Goal: Information Seeking & Learning: Learn about a topic

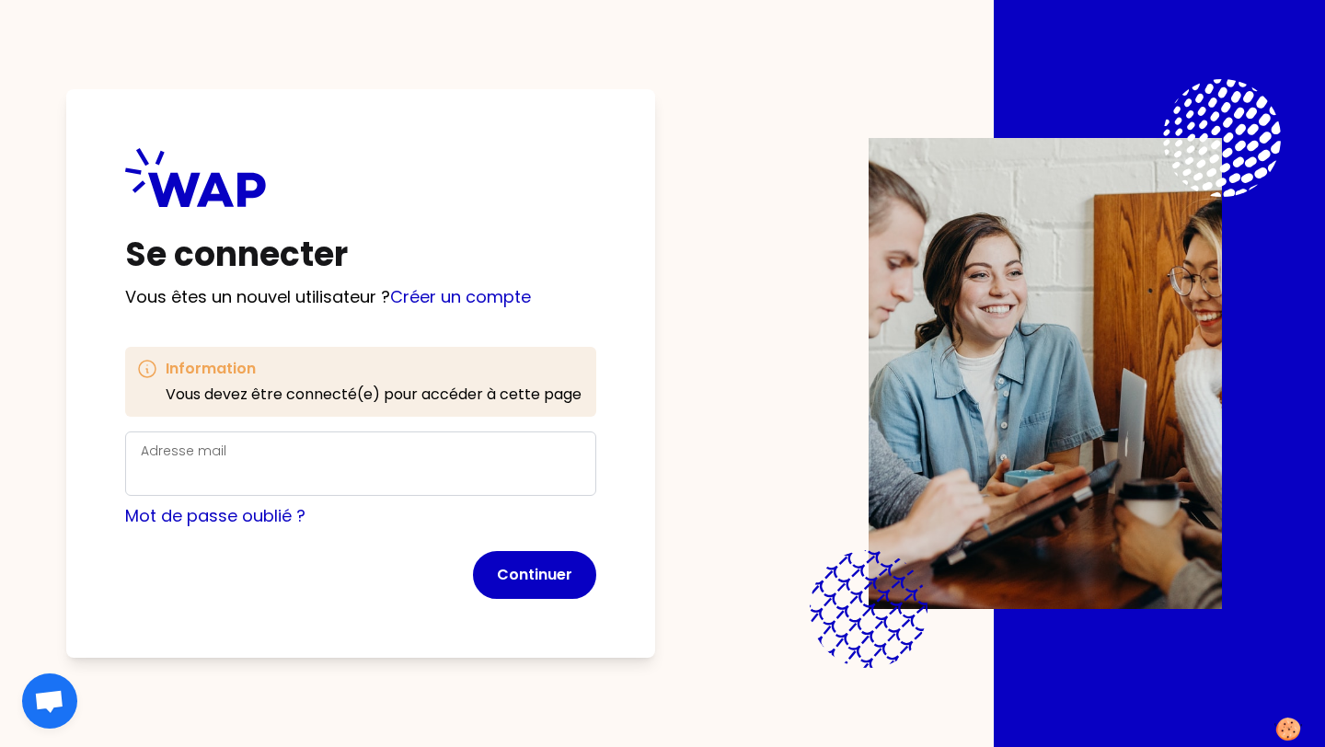
click at [413, 457] on div "Adresse mail" at bounding box center [361, 464] width 440 height 48
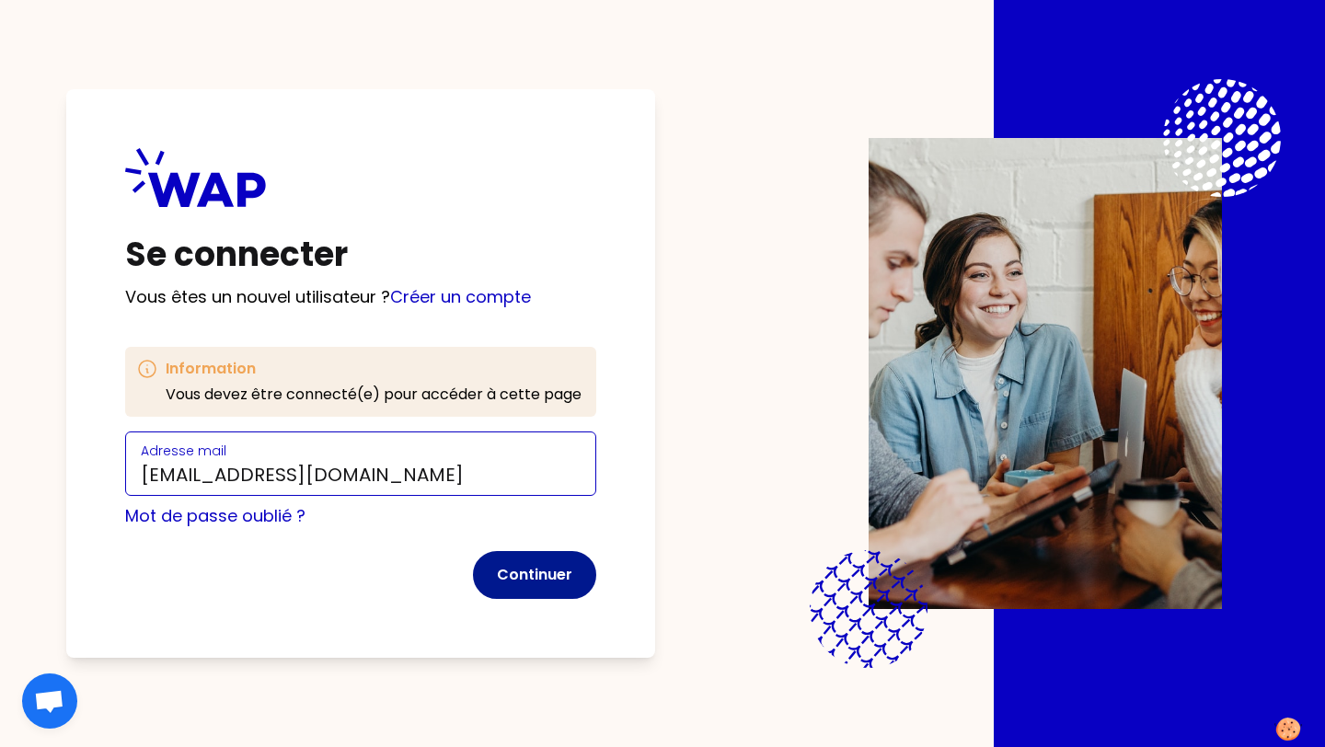
type input "[EMAIL_ADDRESS][DOMAIN_NAME]"
click at [581, 579] on button "Continuer" at bounding box center [534, 575] width 123 height 48
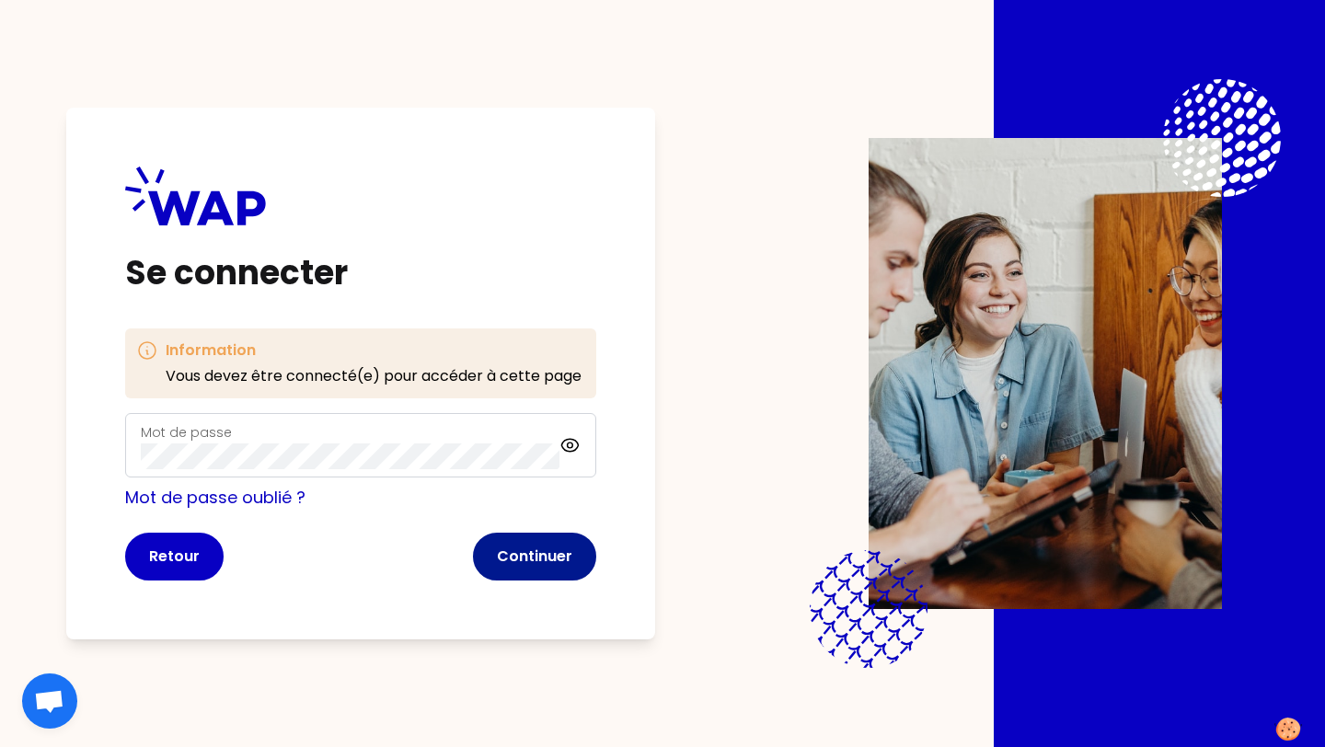
click at [560, 558] on button "Continuer" at bounding box center [534, 557] width 123 height 48
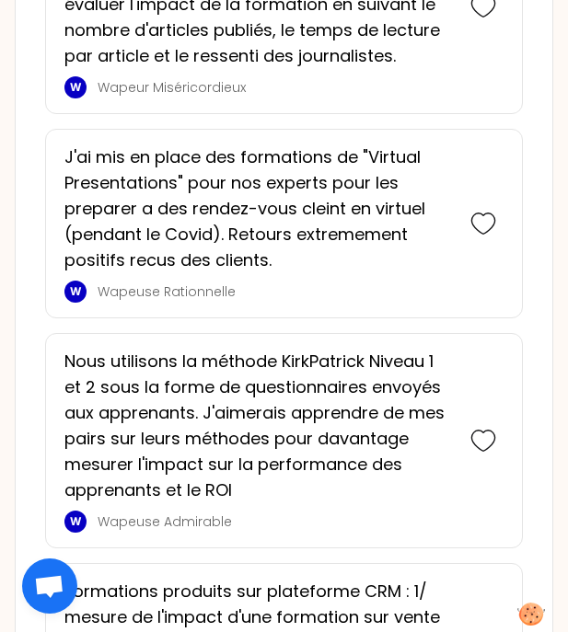
scroll to position [1622, 0]
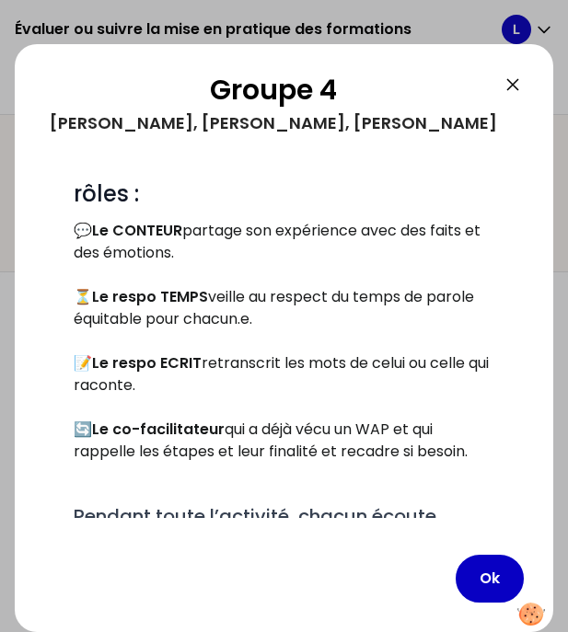
scroll to position [404, 0]
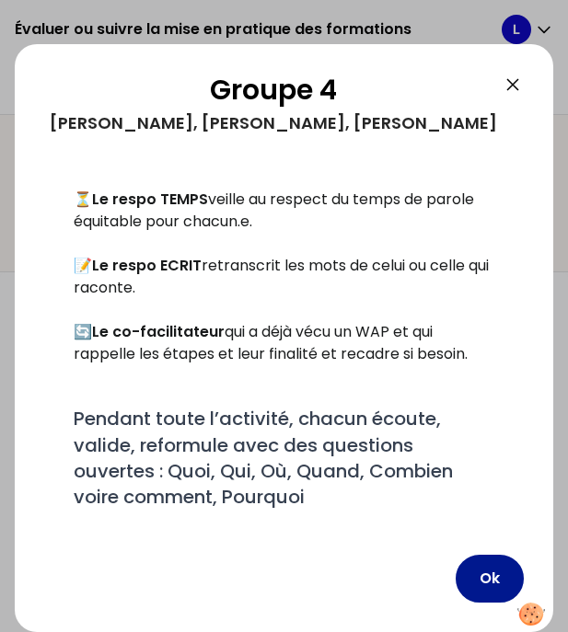
click at [477, 580] on button "Ok" at bounding box center [489, 579] width 68 height 48
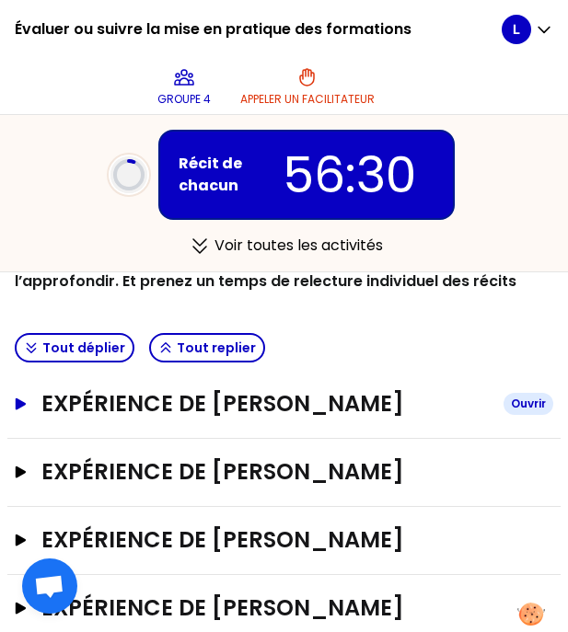
click at [236, 410] on h3 "Expérience de [PERSON_NAME]" at bounding box center [264, 403] width 447 height 29
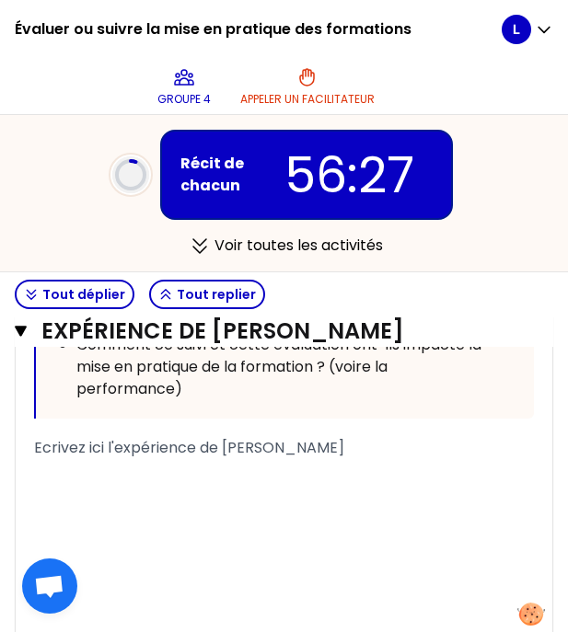
scroll to position [1259, 0]
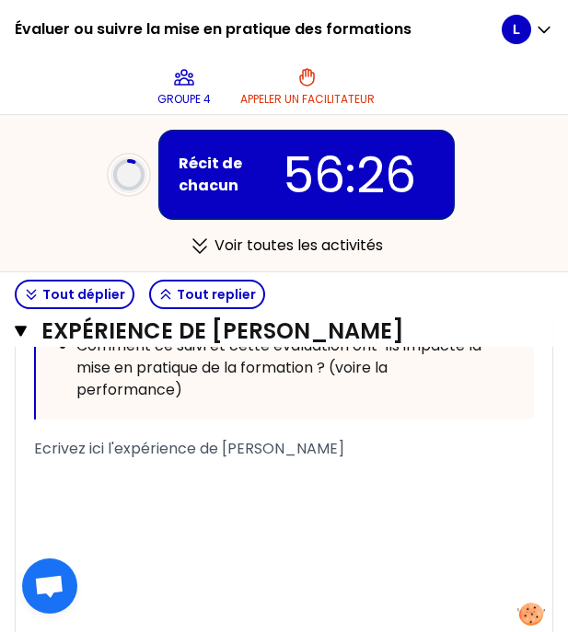
click at [279, 432] on div "« Pour aider à la définition du ROI en amont d'un projet, nous avons mis en pla…" at bounding box center [284, 113] width 500 height 1121
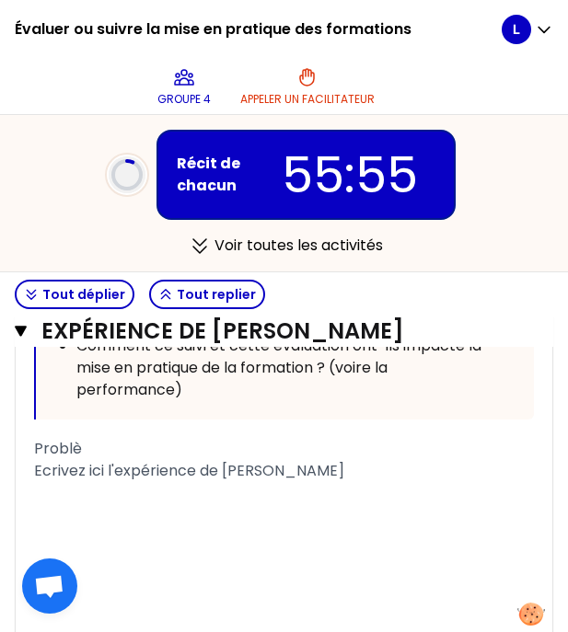
click at [142, 453] on div "Problè" at bounding box center [284, 449] width 500 height 22
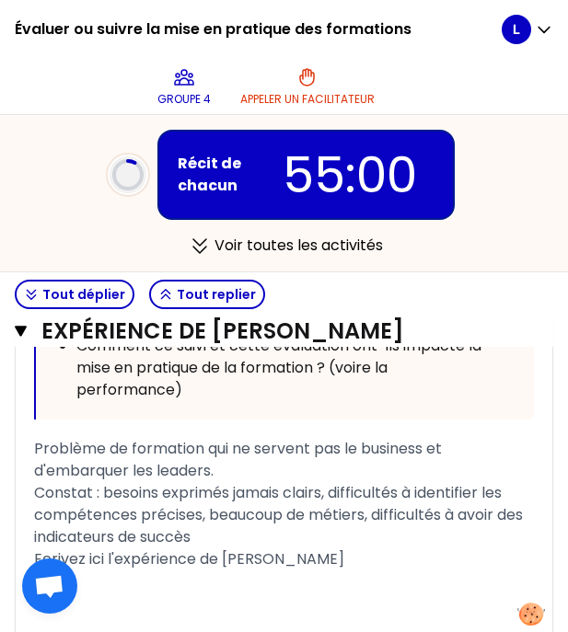
drag, startPoint x: 355, startPoint y: 588, endPoint x: 52, endPoint y: 586, distance: 303.6
click at [52, 586] on body "Évaluer ou suivre la mise en pratique des formations Groupe 4 Appeler un facili…" at bounding box center [284, 316] width 568 height 632
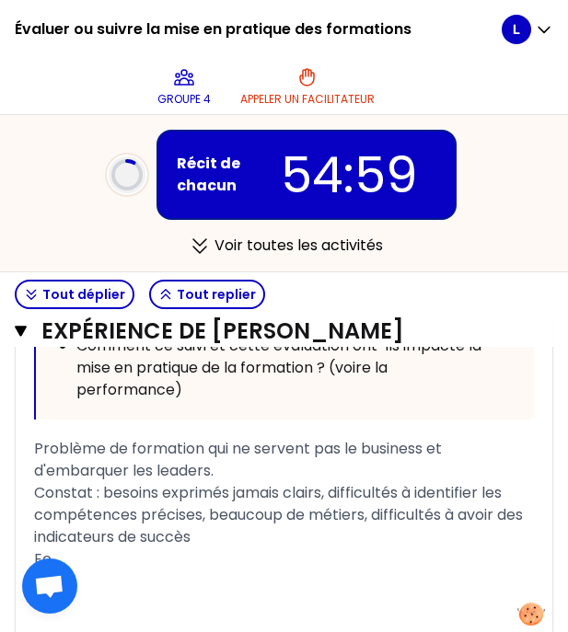
click at [248, 570] on div "Ec" at bounding box center [284, 559] width 500 height 22
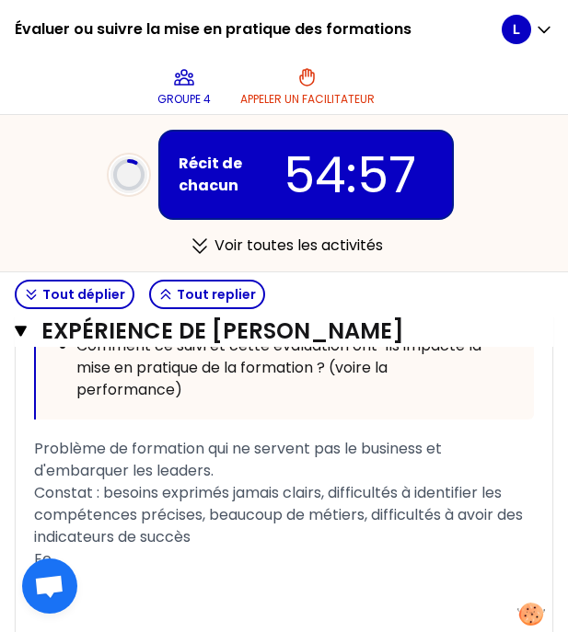
click at [245, 548] on div "Constat : besoins exprimés jamais clairs, difficultés à identifier les compéten…" at bounding box center [284, 515] width 500 height 66
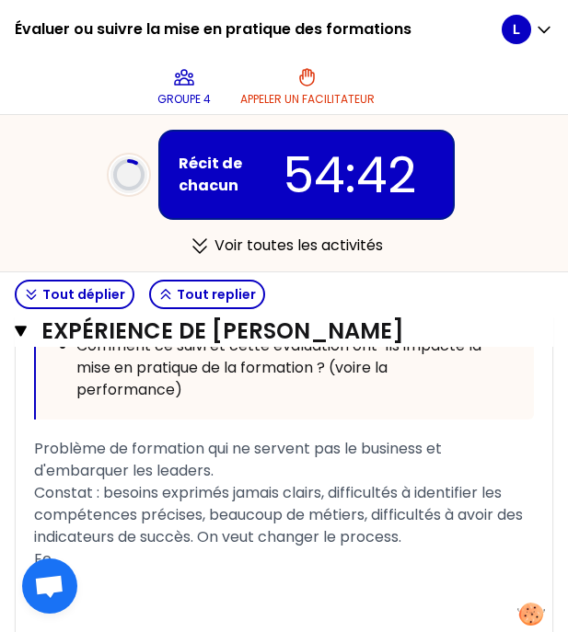
click at [205, 547] on span "Constat : besoins exprimés jamais clairs, difficultés à identifier les compéten…" at bounding box center [280, 514] width 492 height 65
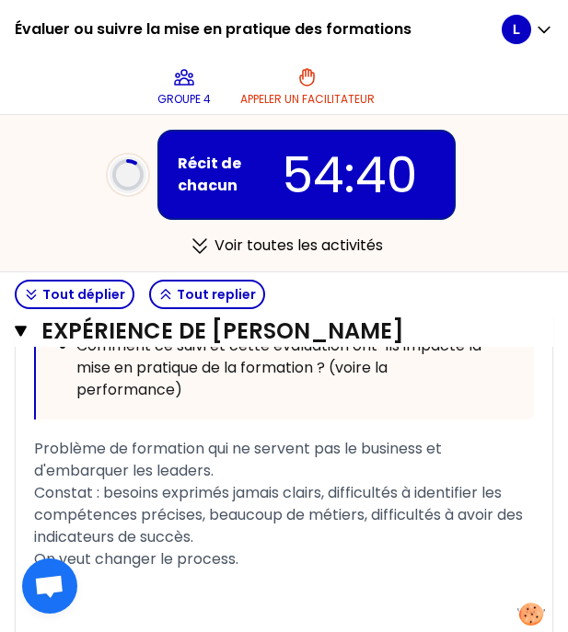
click at [278, 548] on div "Constat : besoins exprimés jamais clairs, difficultés à identifier les compéten…" at bounding box center [284, 515] width 500 height 66
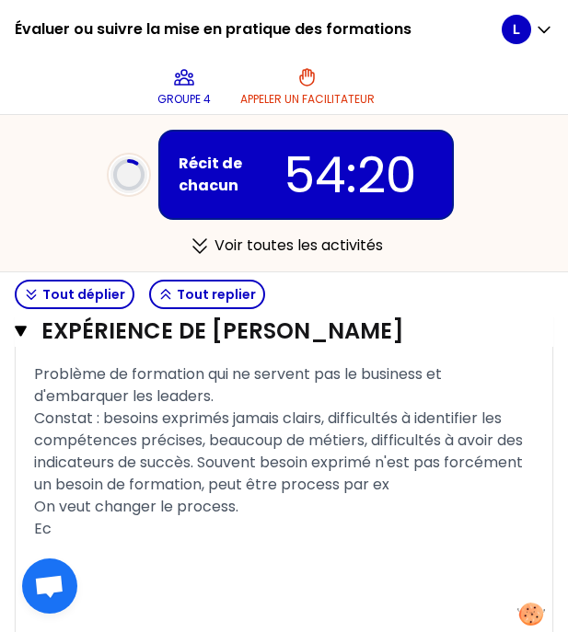
scroll to position [1336, 0]
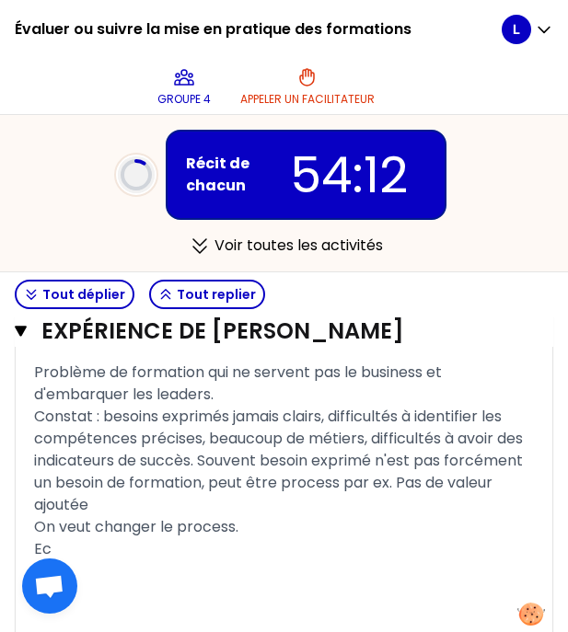
click at [445, 538] on div "On veut changer le process." at bounding box center [284, 527] width 500 height 22
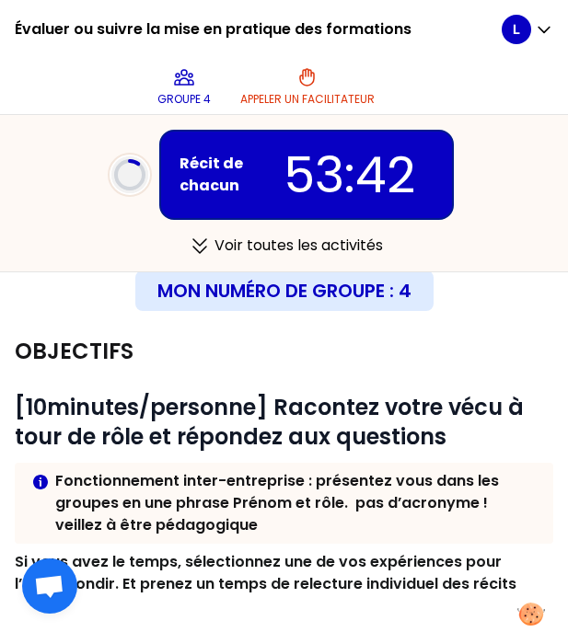
scroll to position [21, 0]
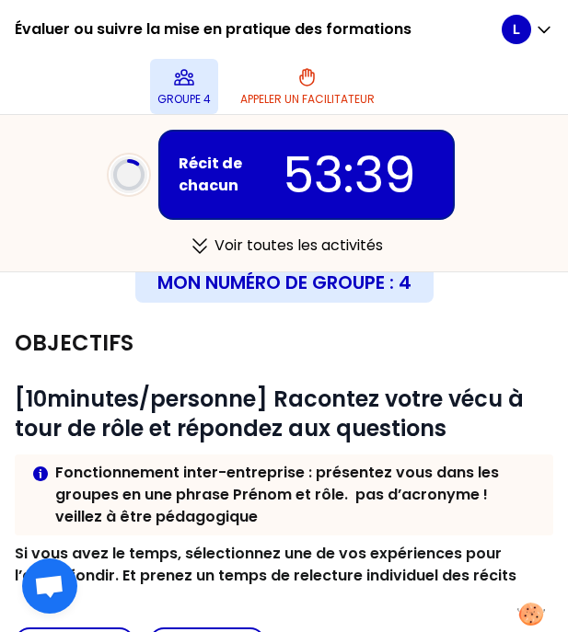
click at [172, 93] on p "Groupe 4" at bounding box center [183, 99] width 53 height 15
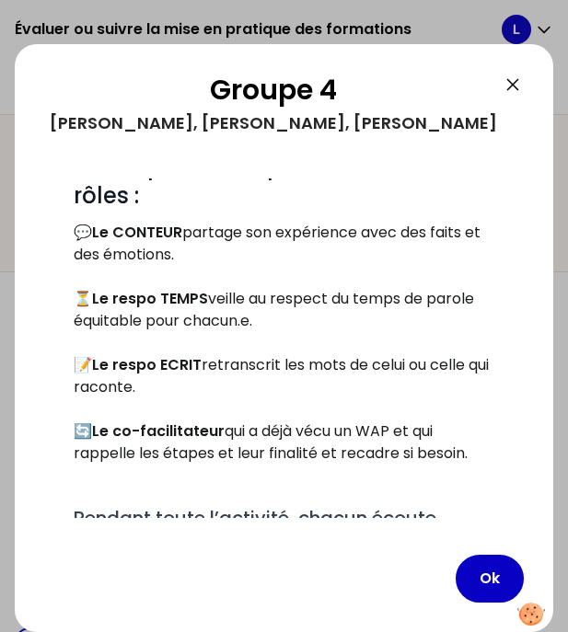
scroll to position [404, 0]
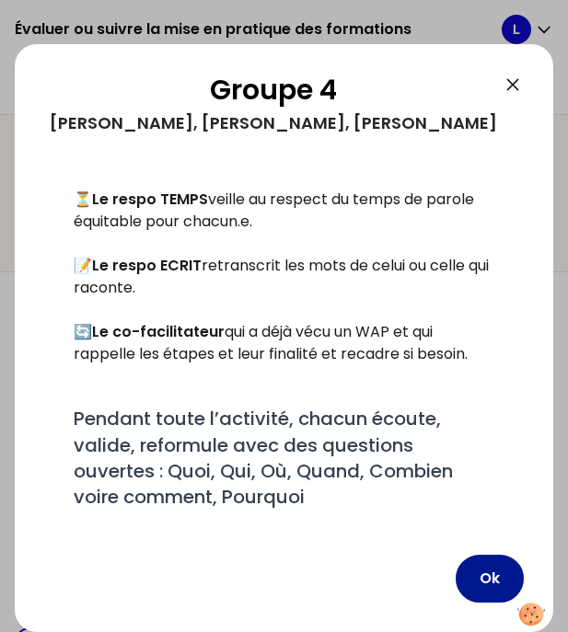
click at [494, 572] on button "Ok" at bounding box center [489, 579] width 68 height 48
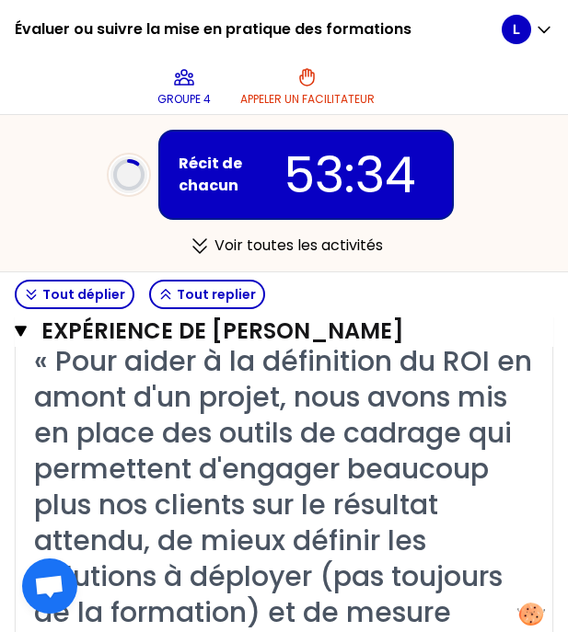
scroll to position [493, 0]
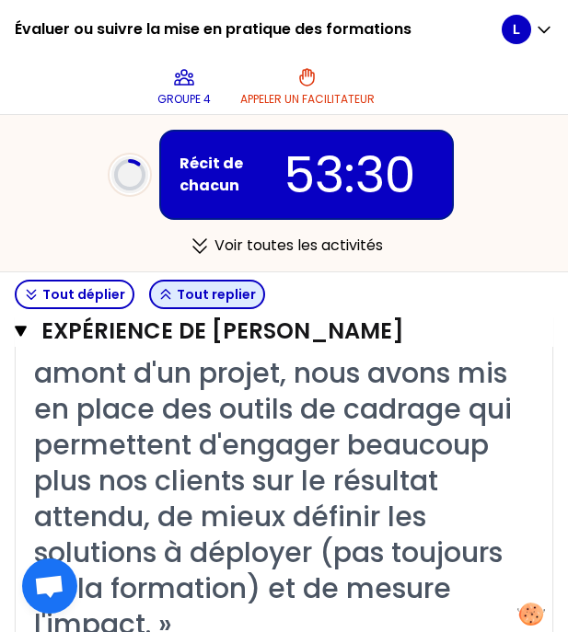
click at [210, 299] on button "Tout replier" at bounding box center [207, 294] width 116 height 29
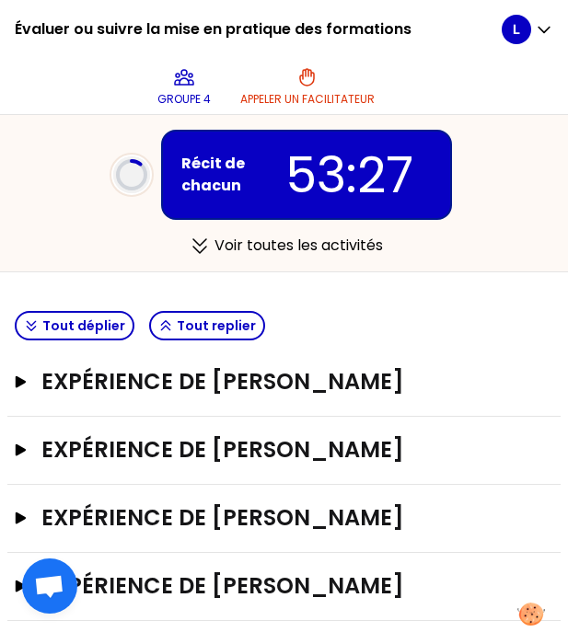
scroll to position [333, 0]
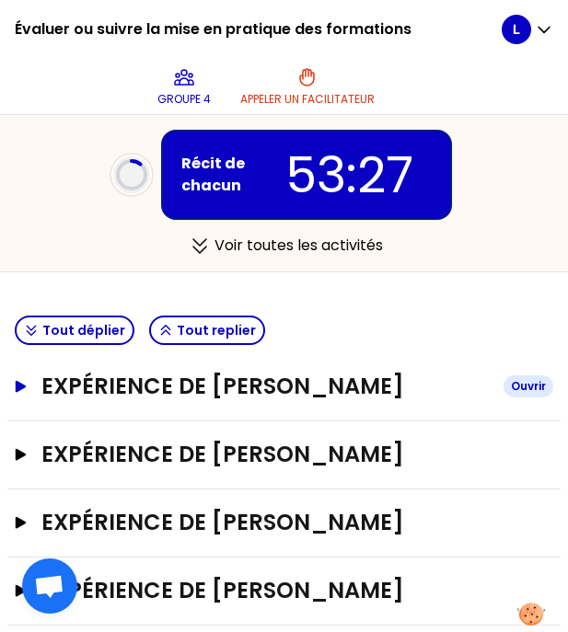
click at [293, 384] on h3 "Expérience de [PERSON_NAME]" at bounding box center [264, 386] width 447 height 29
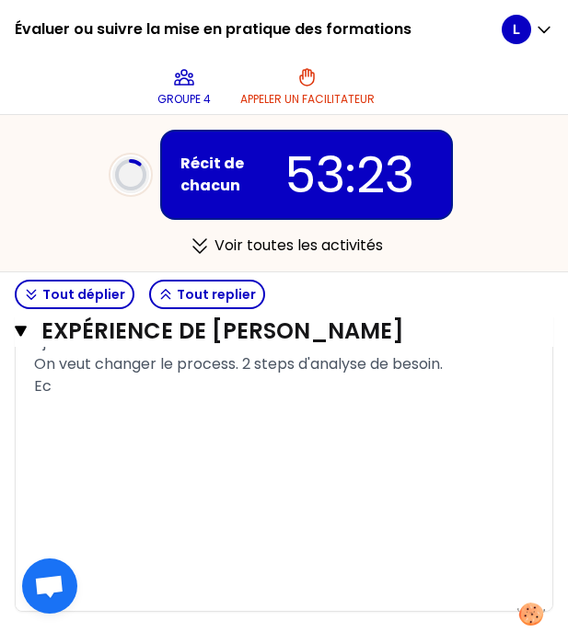
scroll to position [1466, 0]
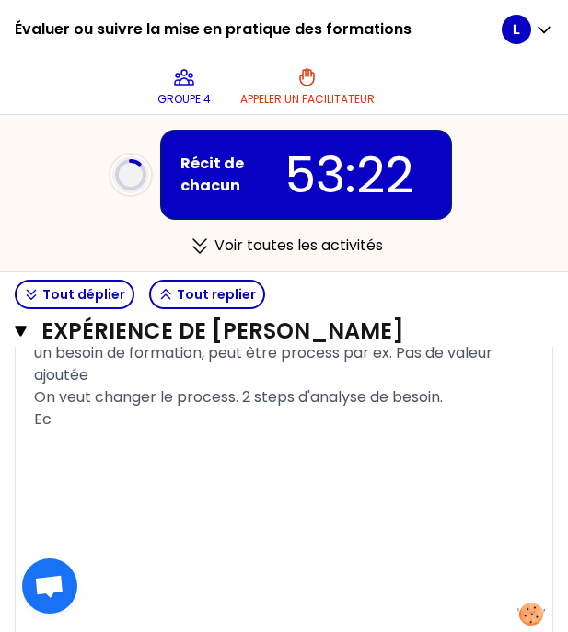
click at [248, 431] on div "Ec" at bounding box center [284, 419] width 500 height 22
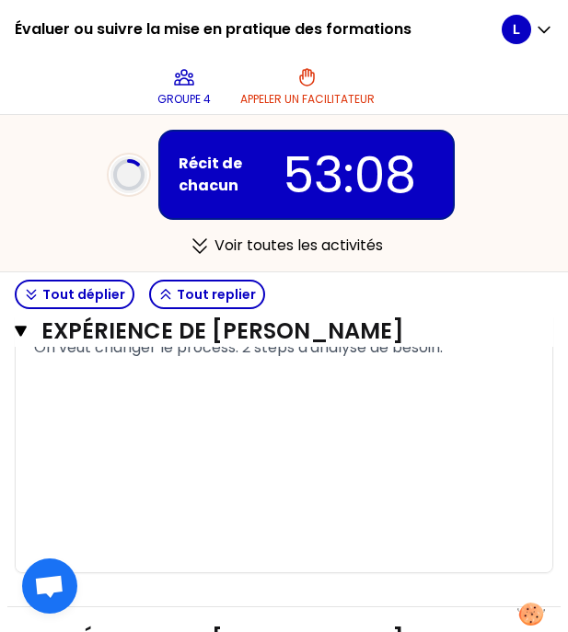
scroll to position [1512, 0]
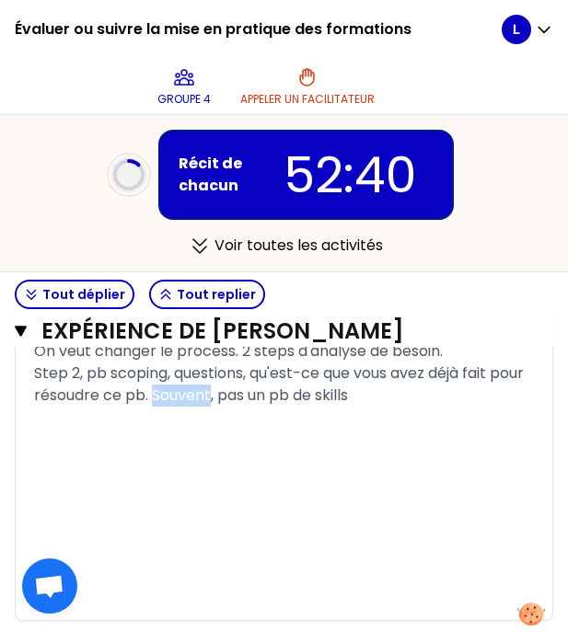
drag, startPoint x: 249, startPoint y: 437, endPoint x: 193, endPoint y: 433, distance: 56.2
click at [193, 406] on span "On veut changer le process. 2 steps d'analyse de besoin. Step 2, pb scoping, qu…" at bounding box center [280, 372] width 493 height 65
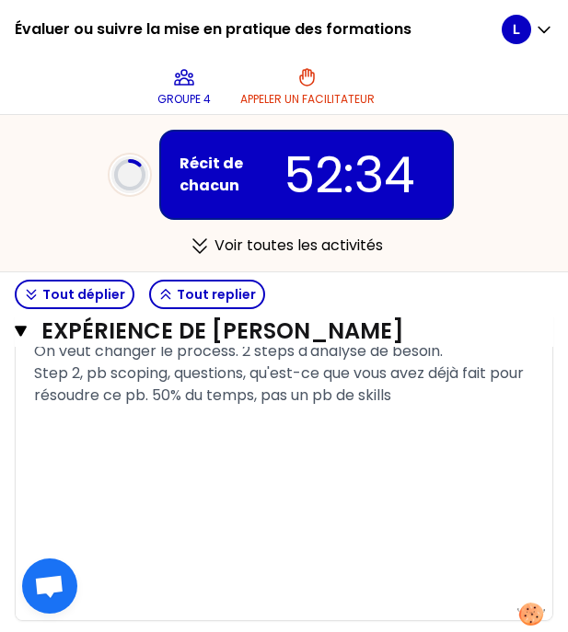
click at [453, 407] on div "On veut changer le process. 2 steps d'analyse de besoin. Step 2, pb scoping, qu…" at bounding box center [284, 373] width 500 height 66
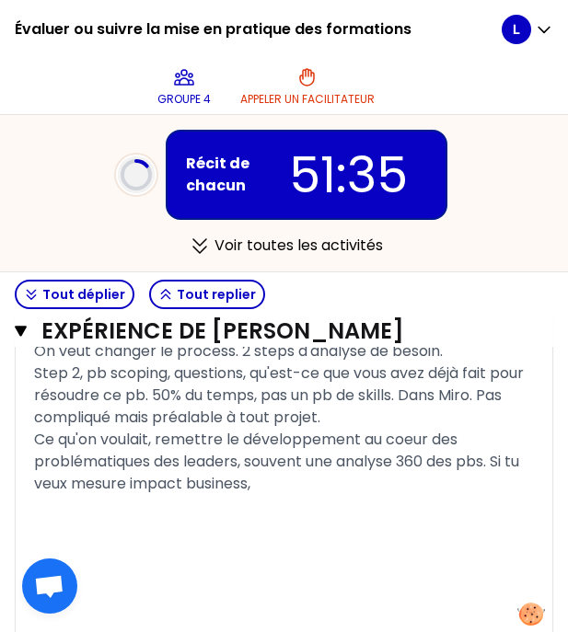
click at [125, 494] on span "Ce qu'on voulait, remettre le développement au coeur des problématiques des lea…" at bounding box center [278, 461] width 489 height 65
click at [334, 495] on div "Ce qu'on voulait, remettre le développement au coeur des problématiques des lea…" at bounding box center [284, 462] width 500 height 66
drag, startPoint x: 504, startPoint y: 525, endPoint x: 511, endPoint y: 540, distance: 16.1
click at [511, 495] on div "Ce qu'on voulait, remettre le développement au coeur des problématiques des lea…" at bounding box center [284, 462] width 500 height 66
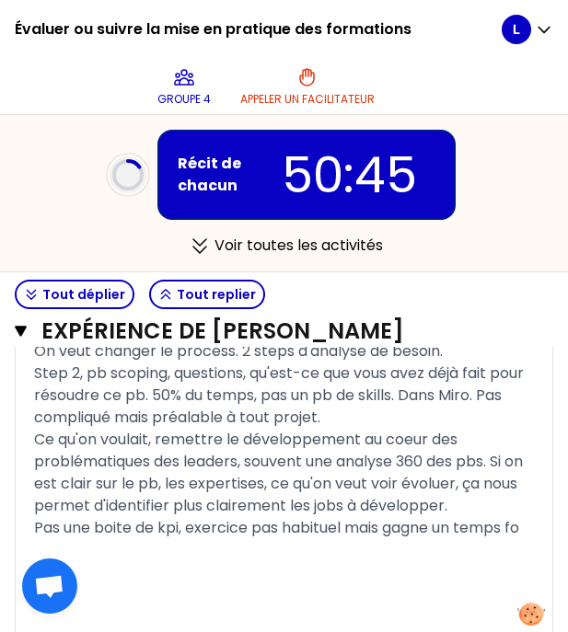
scroll to position [1697, 0]
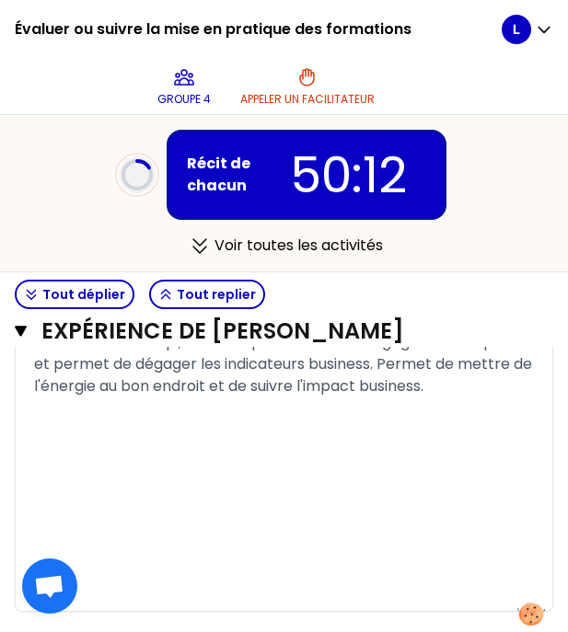
click at [414, 397] on span "Pas une boite de kpi, exercice pas habituel mais gagne un temps fou et permet d…" at bounding box center [284, 363] width 501 height 65
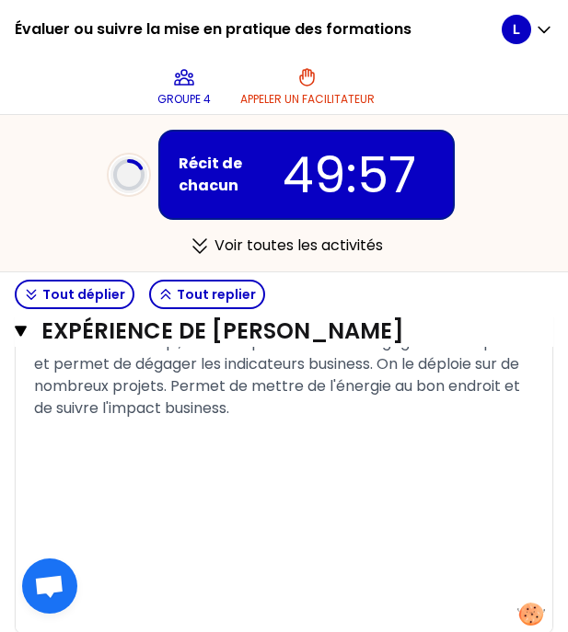
click at [384, 449] on p "﻿" at bounding box center [284, 434] width 500 height 29
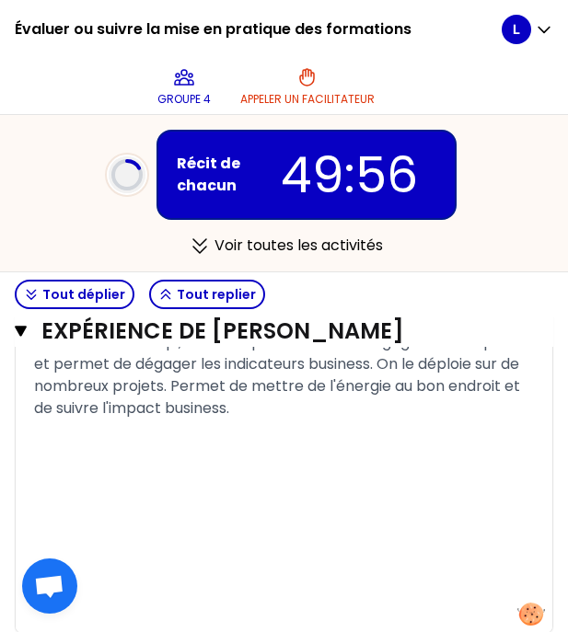
click at [363, 420] on div "Pas une boite de kpi, exercice pas habituel mais gagne un temps fou et permet d…" at bounding box center [284, 375] width 500 height 88
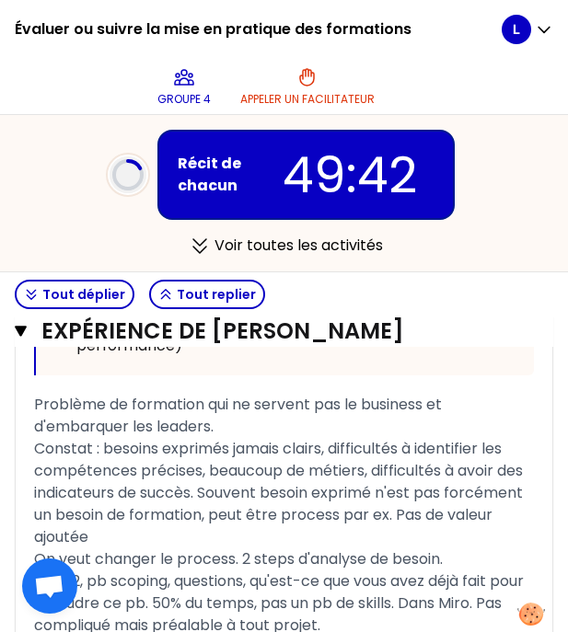
scroll to position [1307, 0]
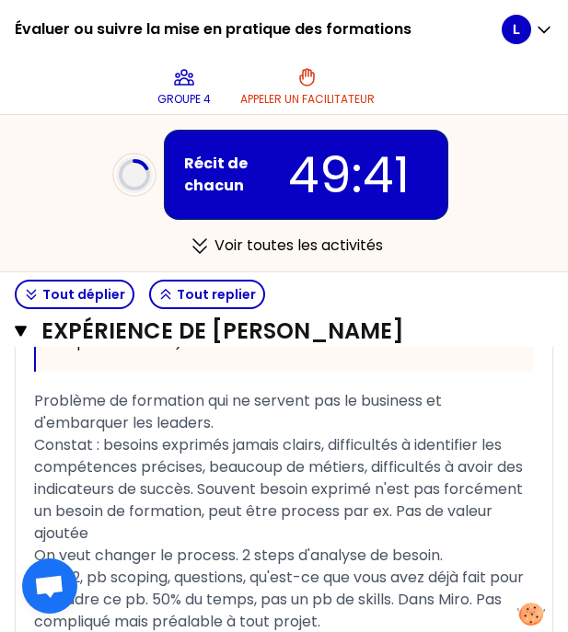
click at [203, 398] on span "Problème de formation qui ne servent pas le business et d'embarquer les leaders." at bounding box center [239, 411] width 411 height 43
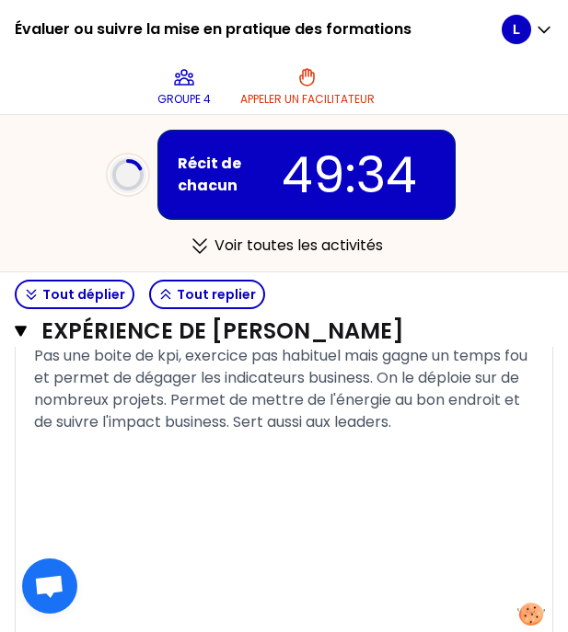
scroll to position [1655, 0]
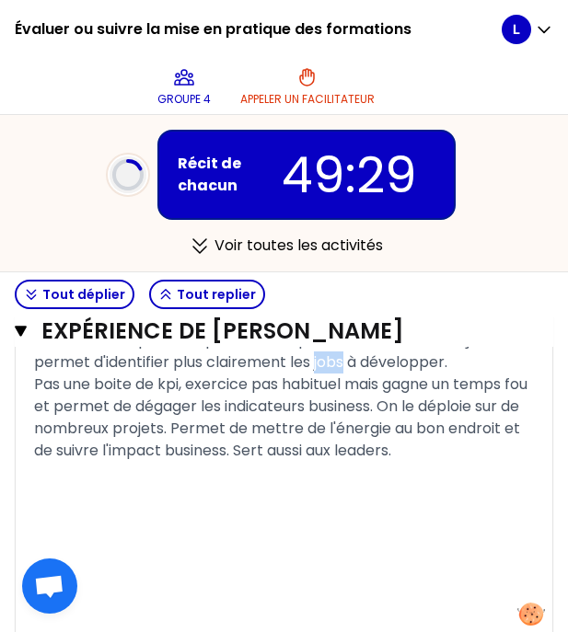
drag, startPoint x: 353, startPoint y: 425, endPoint x: 384, endPoint y: 423, distance: 30.4
click at [384, 373] on span "Ce qu'on voulait, remettre le développement au coeur des problématiques des lea…" at bounding box center [280, 328] width 492 height 87
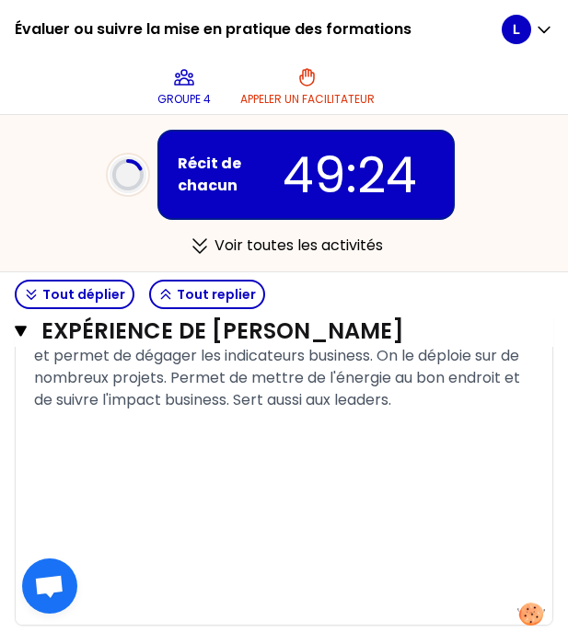
scroll to position [1730, 0]
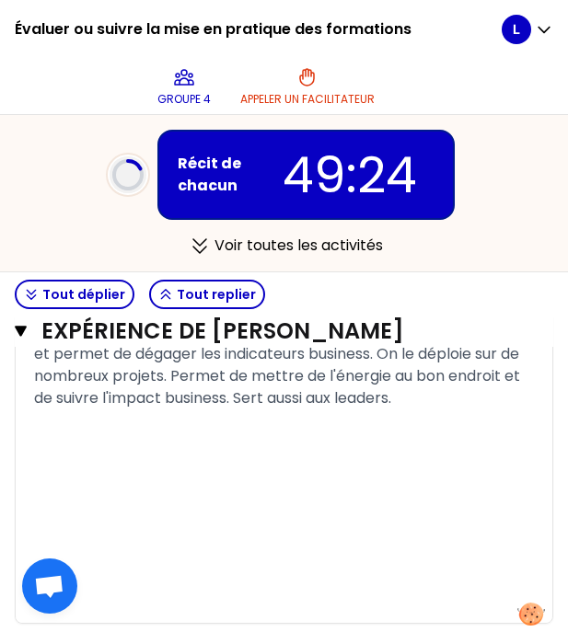
click at [517, 409] on div "Pas une boite de kpi, exercice pas habituel mais gagne un temps fou et permet d…" at bounding box center [284, 365] width 500 height 88
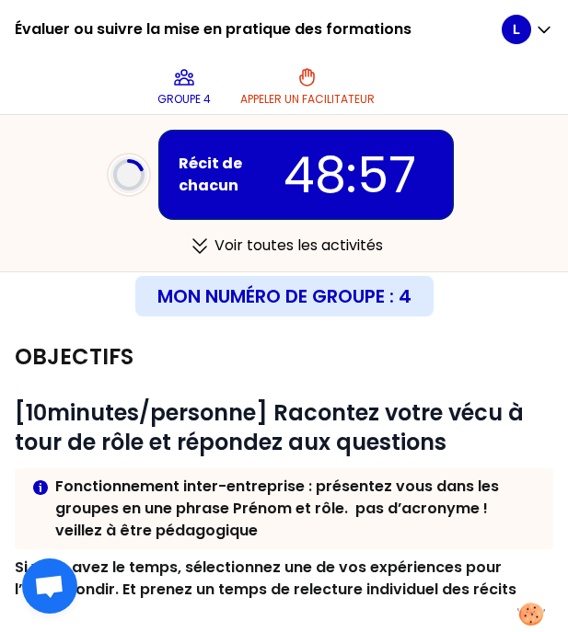
scroll to position [349, 0]
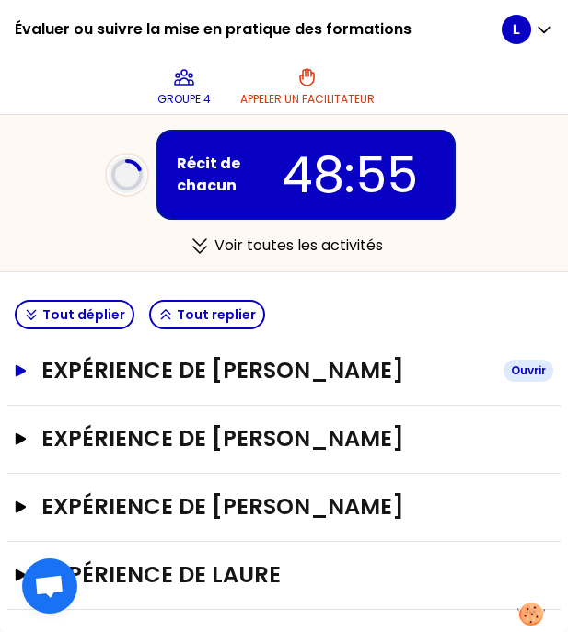
click at [296, 362] on h3 "Expérience de [PERSON_NAME]" at bounding box center [264, 370] width 447 height 29
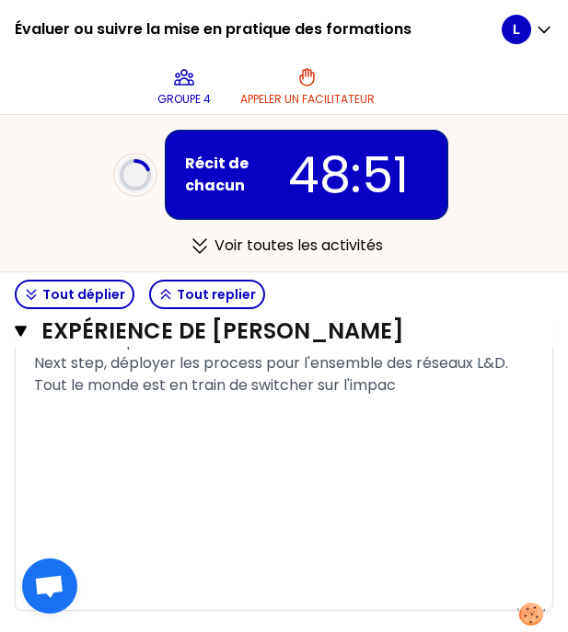
scroll to position [1784, 0]
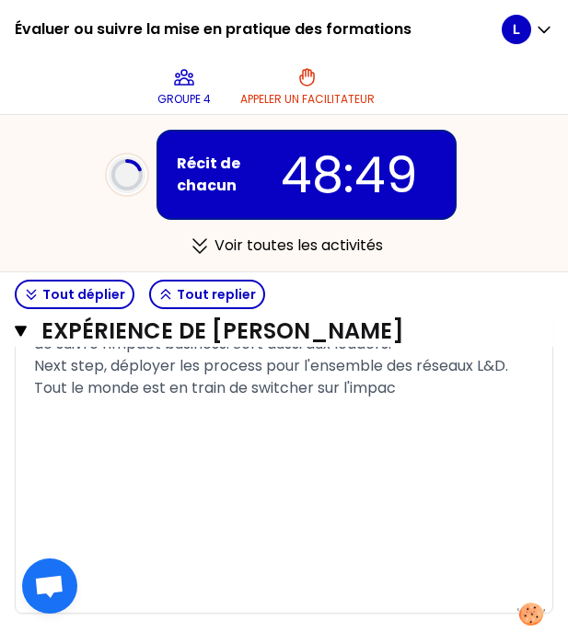
click at [434, 399] on div "Next step, déployer les process pour l'ensemble des réseaux L&D. Tout le monde …" at bounding box center [284, 377] width 500 height 44
click at [520, 399] on div "Next step, déployer les process pour l'ensemble des réseaux L&D. Tout le monde …" at bounding box center [284, 377] width 500 height 44
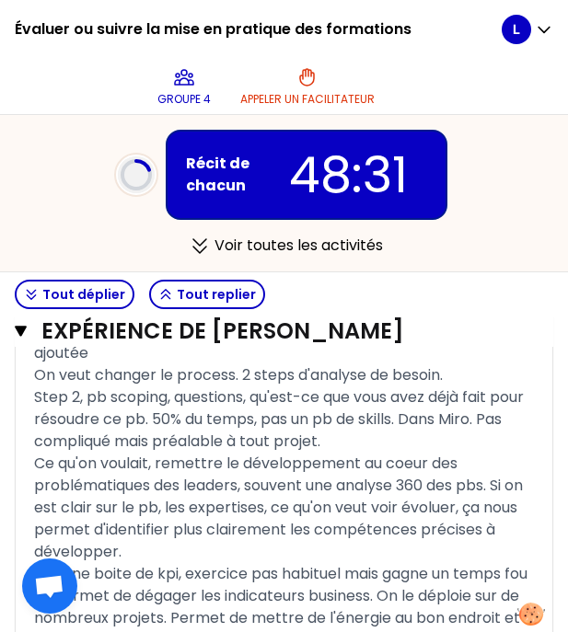
scroll to position [1486, 0]
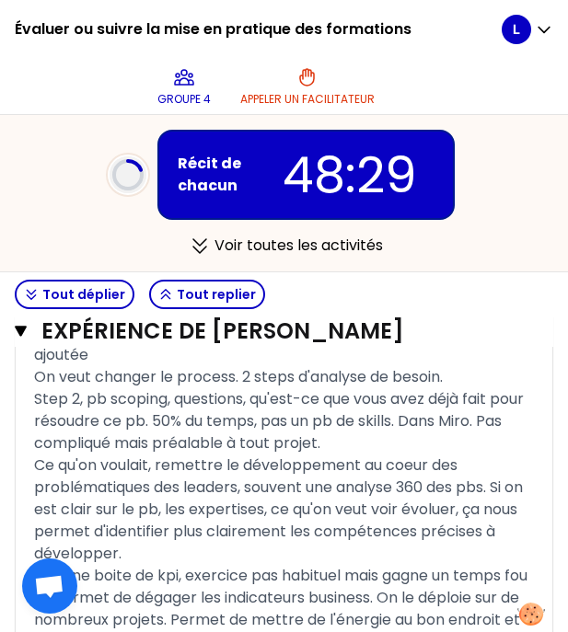
click at [475, 420] on div "On veut changer le process. 2 steps d'analyse de besoin. Step 2, pb scoping, qu…" at bounding box center [284, 410] width 500 height 88
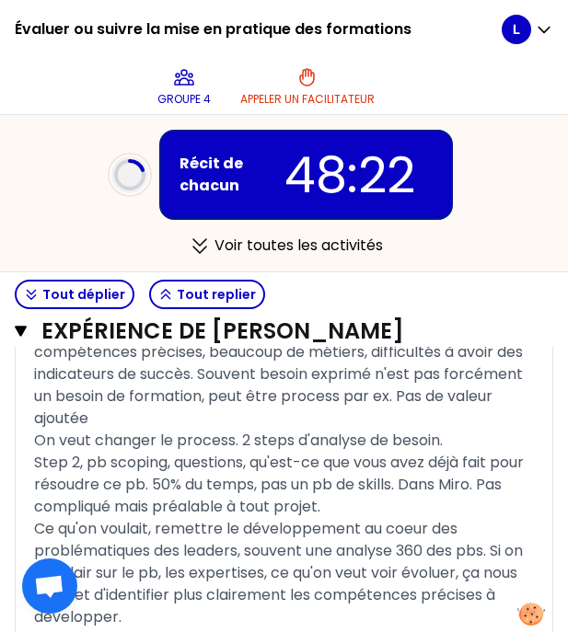
scroll to position [1482, 0]
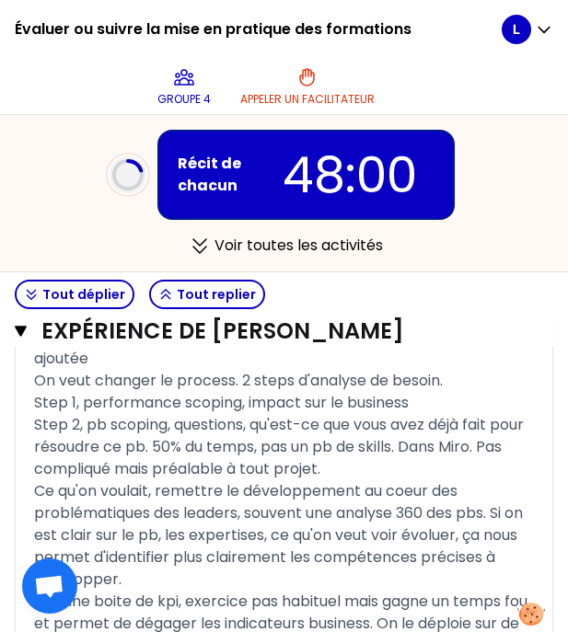
click at [101, 479] on span "Step 1, performance scoping, impact sur le business Step 2, pb scoping, questio…" at bounding box center [280, 435] width 493 height 87
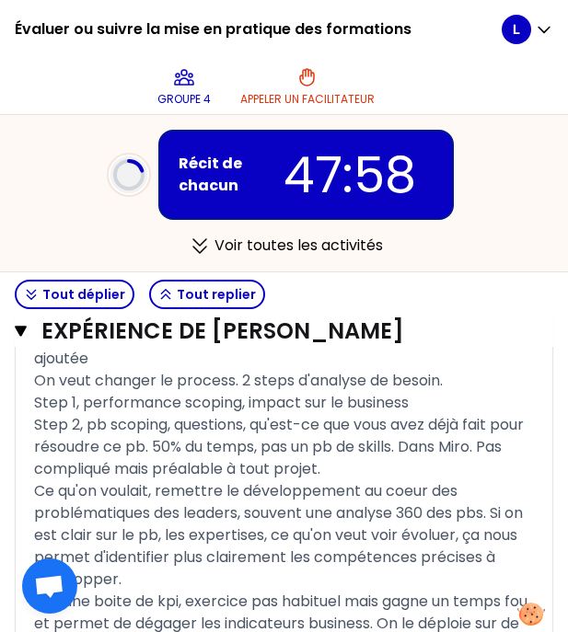
click at [463, 470] on div "Step 1, performance scoping, impact sur le business Step 2, pb scoping, questio…" at bounding box center [284, 436] width 500 height 88
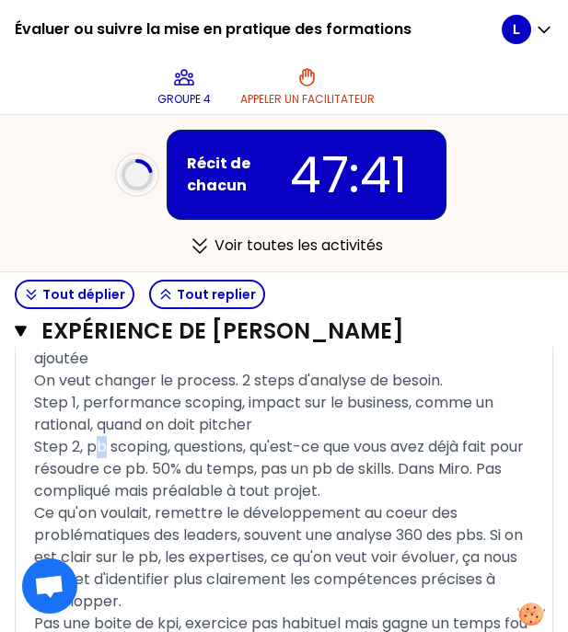
click at [104, 501] on span "Step 1, performance scoping, impact sur le business, comme un rational, quand o…" at bounding box center [280, 446] width 493 height 109
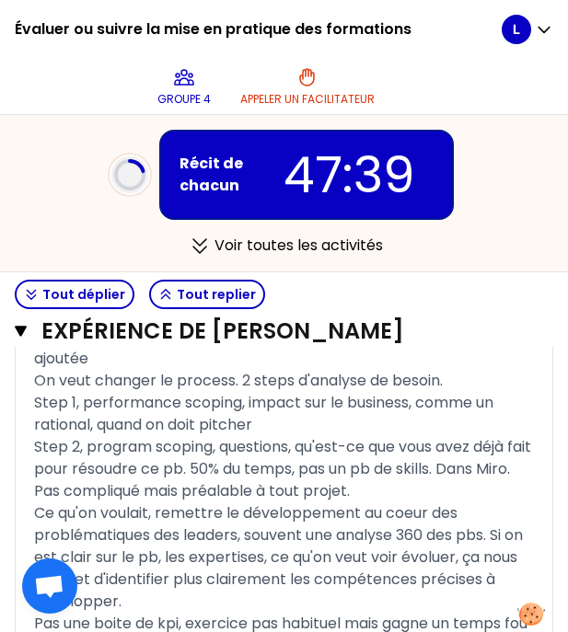
click at [213, 501] on span "Step 1, performance scoping, impact sur le business, comme un rational, quand o…" at bounding box center [284, 446] width 500 height 109
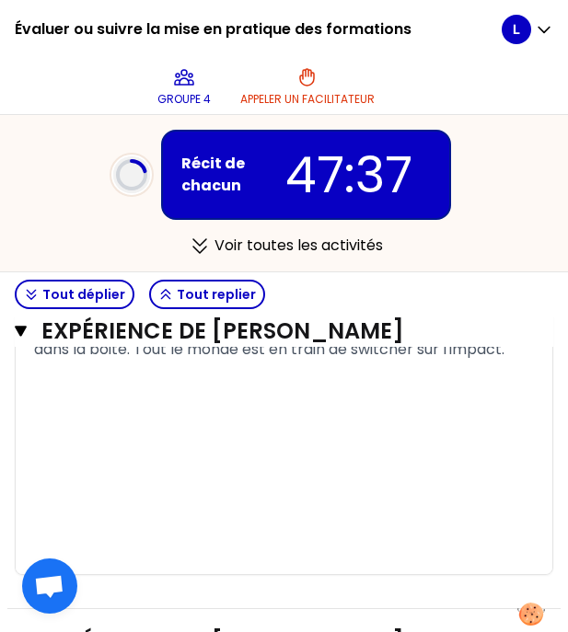
scroll to position [1873, 0]
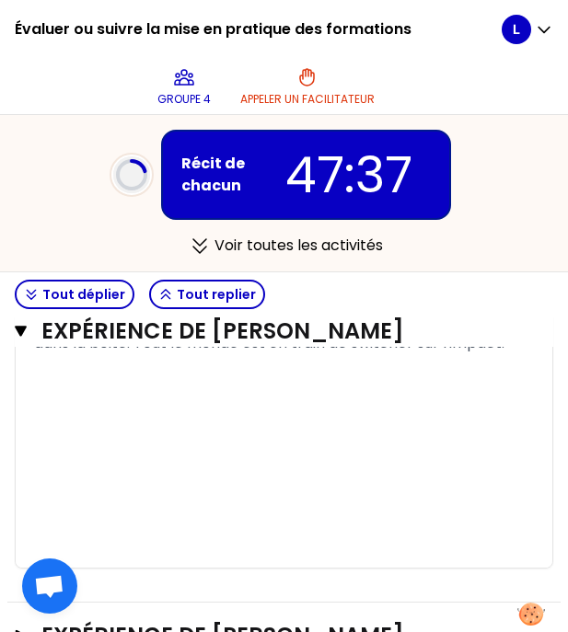
click at [194, 384] on p "﻿" at bounding box center [284, 368] width 500 height 29
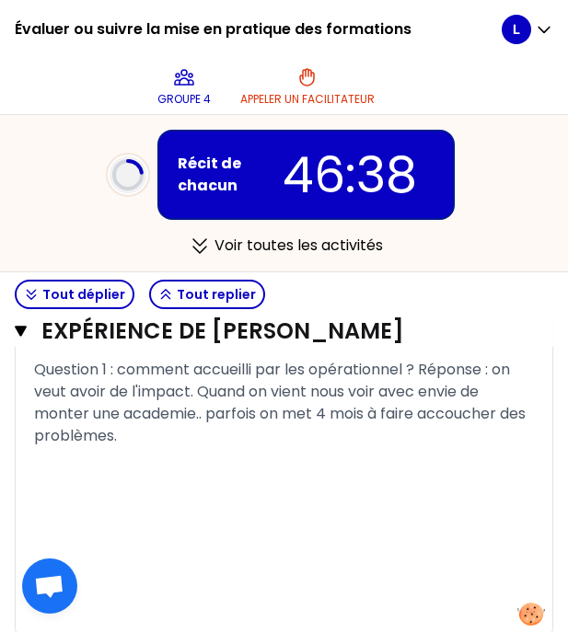
scroll to position [1913, 0]
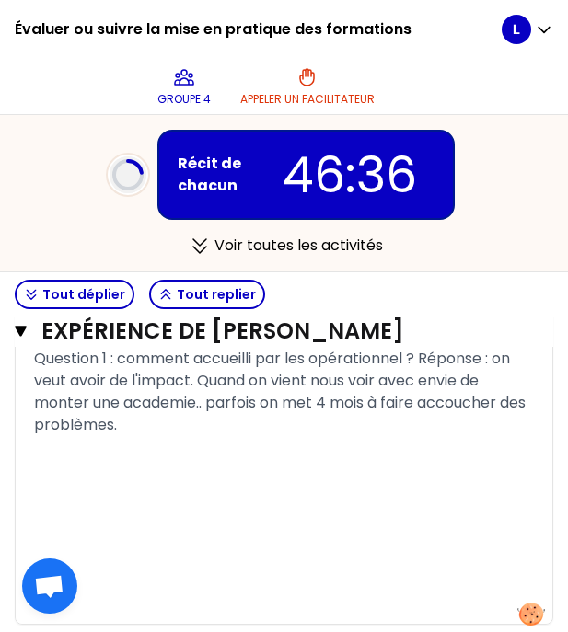
click at [519, 440] on p "Question 1 : comment accueilli par les opérationnel ? Réponse : on veut avoir d…" at bounding box center [284, 392] width 500 height 96
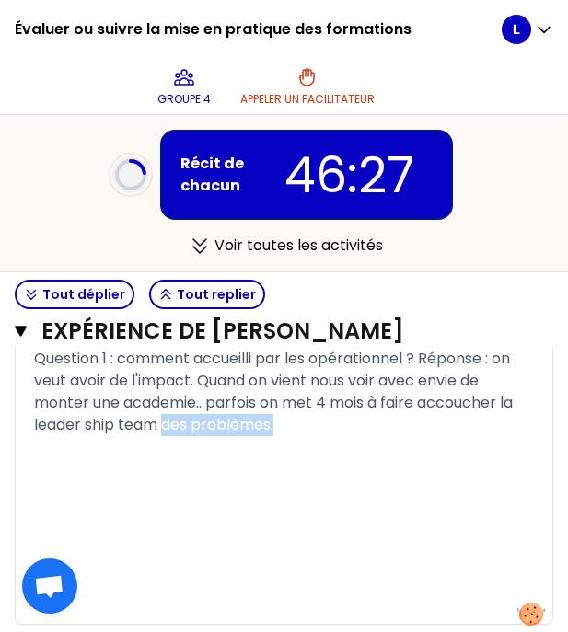
drag, startPoint x: 315, startPoint y: 561, endPoint x: 167, endPoint y: 559, distance: 147.2
click at [167, 440] on p "Question 1 : comment accueilli par les opérationnel ? Réponse : on veut avoir d…" at bounding box center [284, 392] width 500 height 96
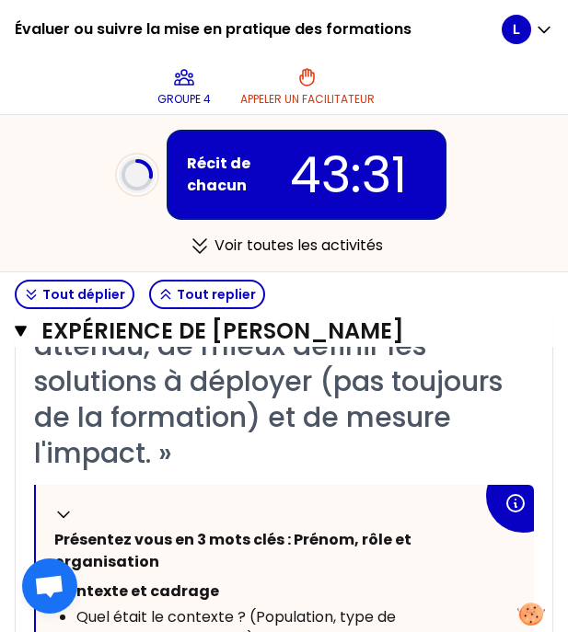
scroll to position [648, 0]
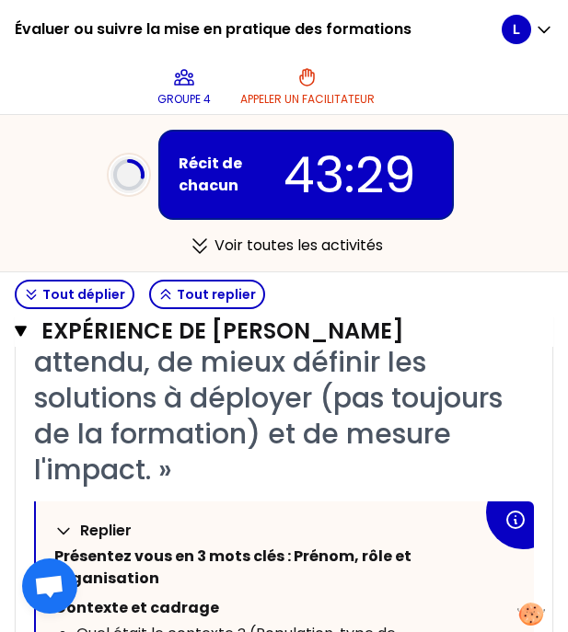
click at [63, 527] on icon at bounding box center [63, 531] width 18 height 18
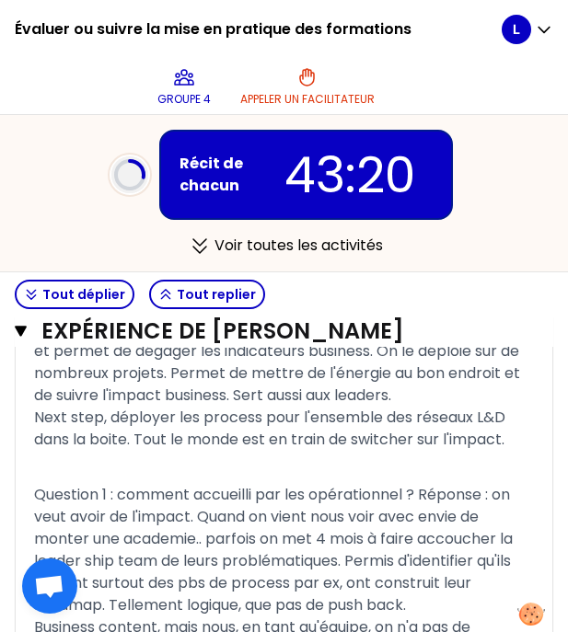
scroll to position [1301, 0]
